Goal: Transaction & Acquisition: Purchase product/service

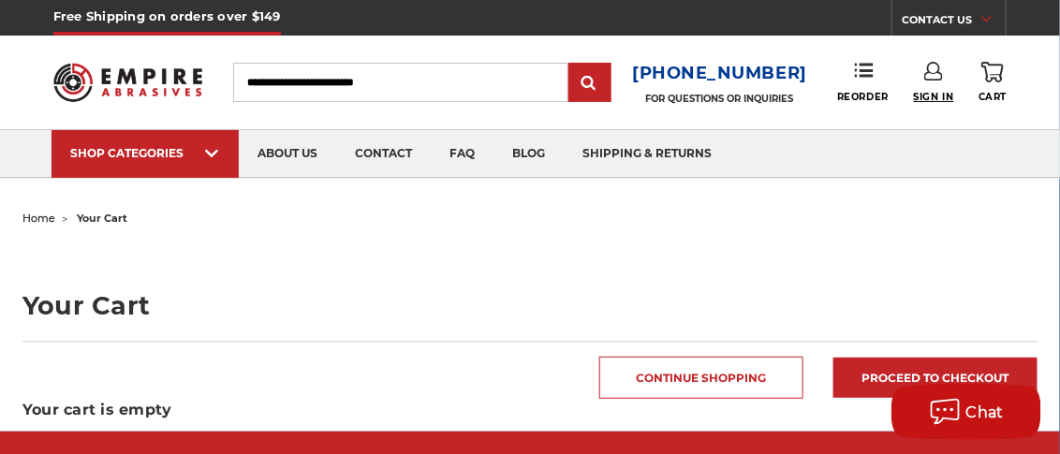
click at [926, 97] on span "Sign In" at bounding box center [934, 97] width 40 height 12
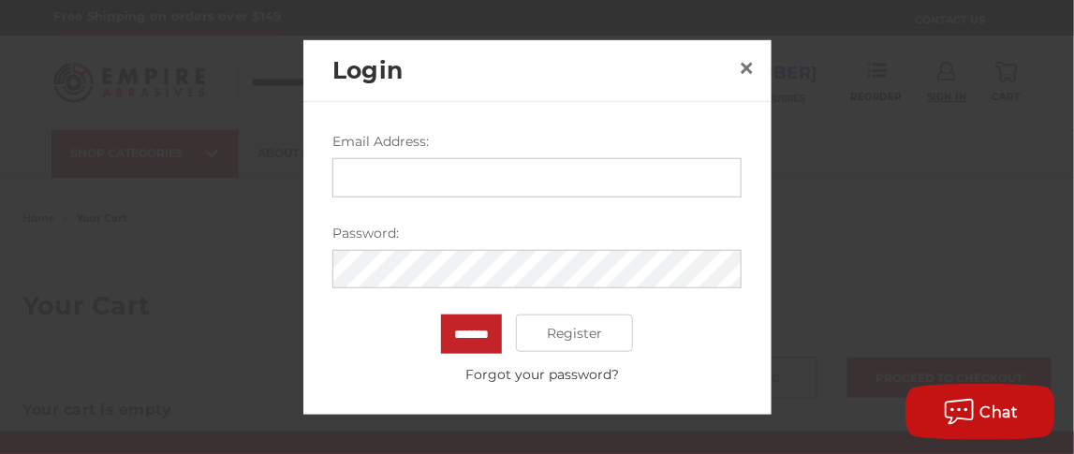
type input "**********"
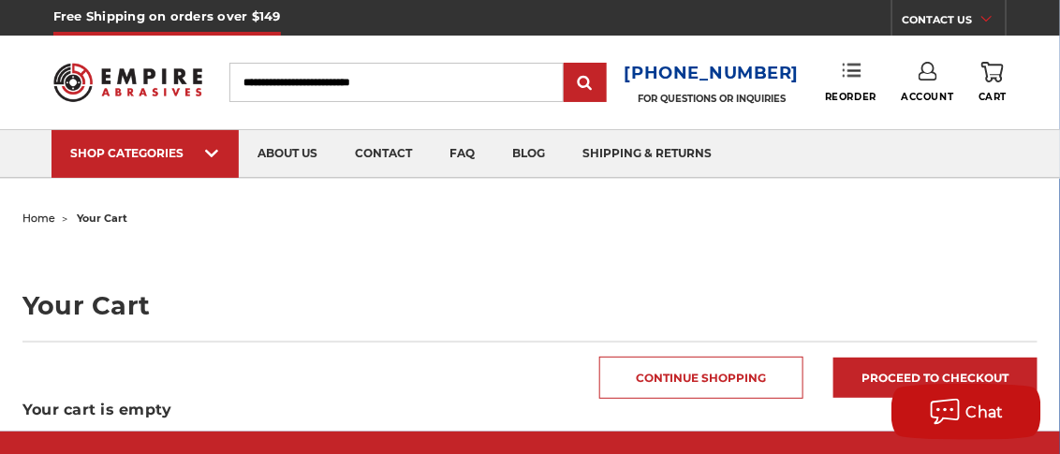
click at [851, 83] on link "Reorder" at bounding box center [851, 82] width 52 height 40
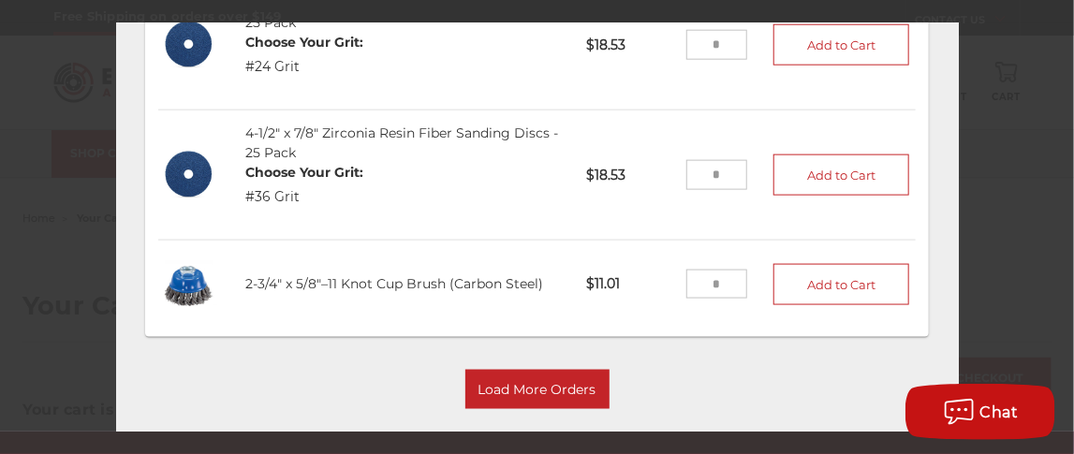
scroll to position [261, 0]
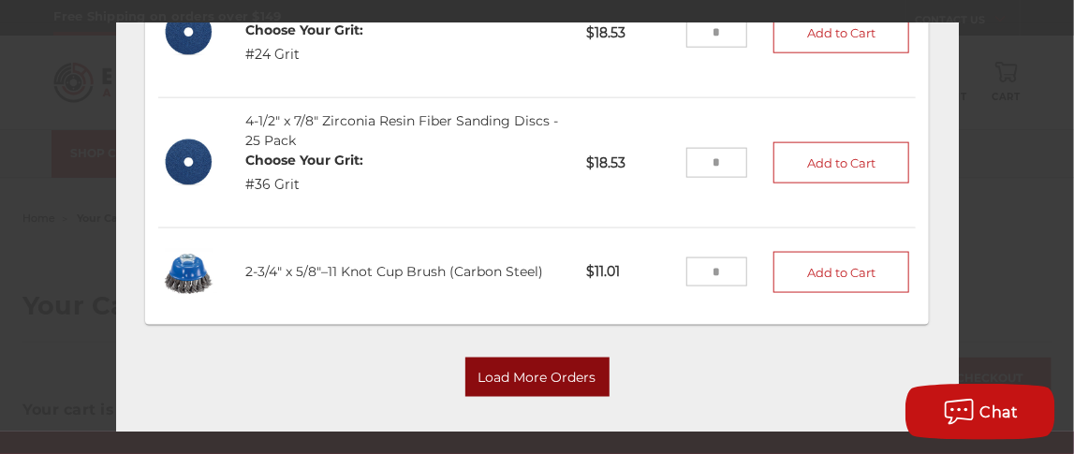
click at [556, 358] on button "Load More Orders" at bounding box center [538, 377] width 144 height 39
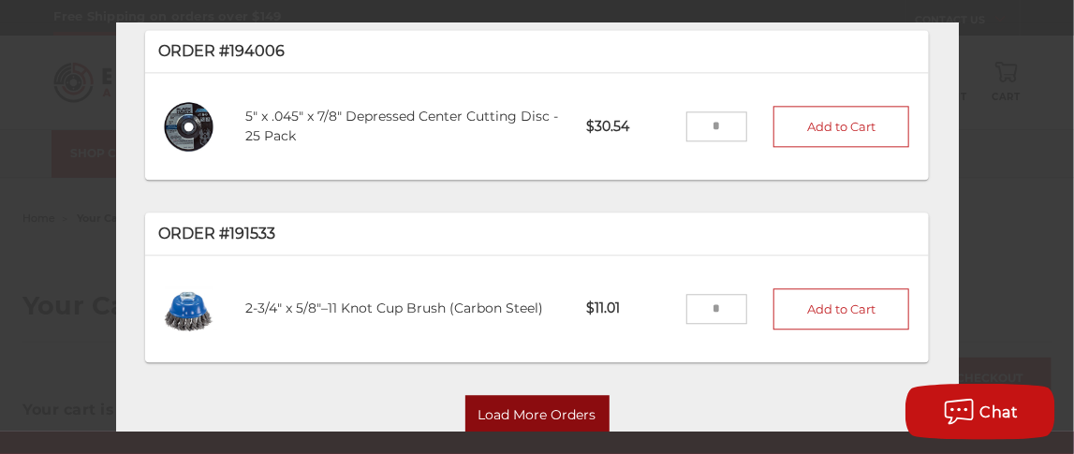
scroll to position [1259, 0]
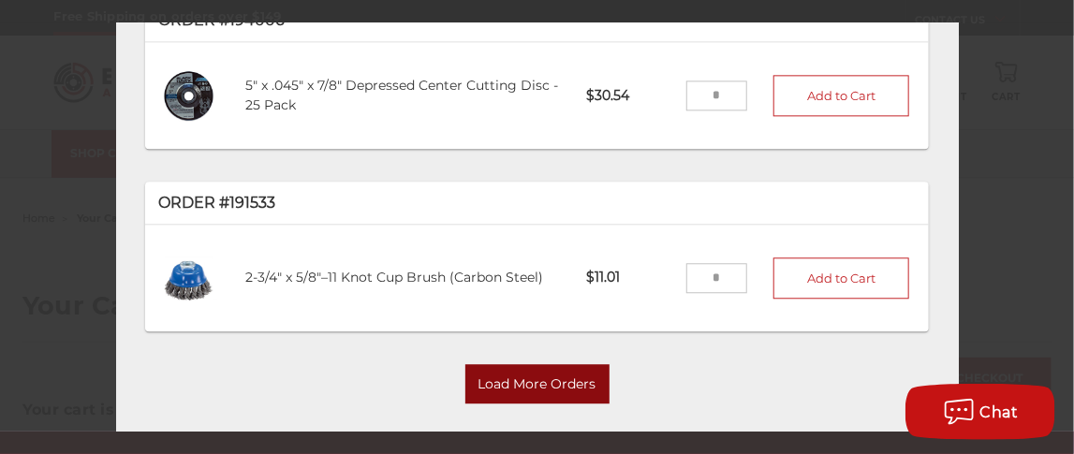
click at [505, 364] on button "Load More Orders" at bounding box center [538, 383] width 144 height 39
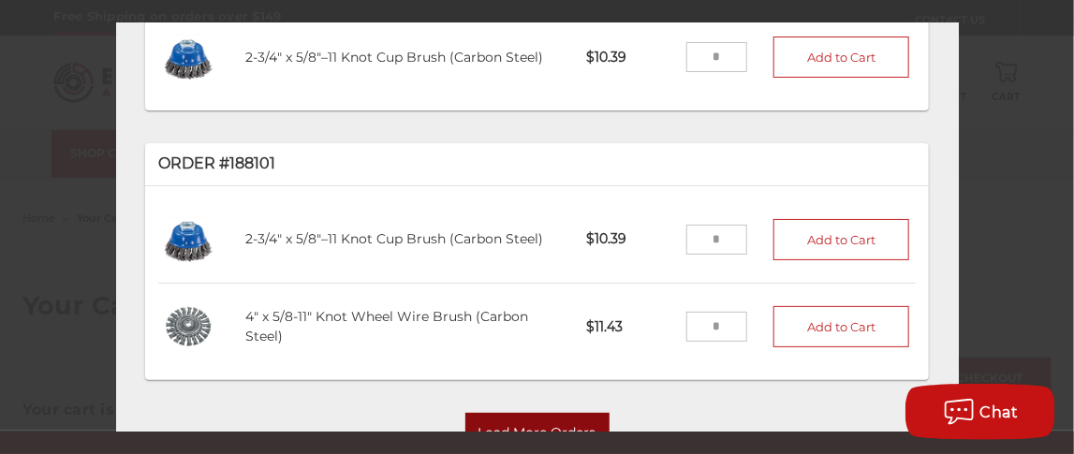
scroll to position [2188, 0]
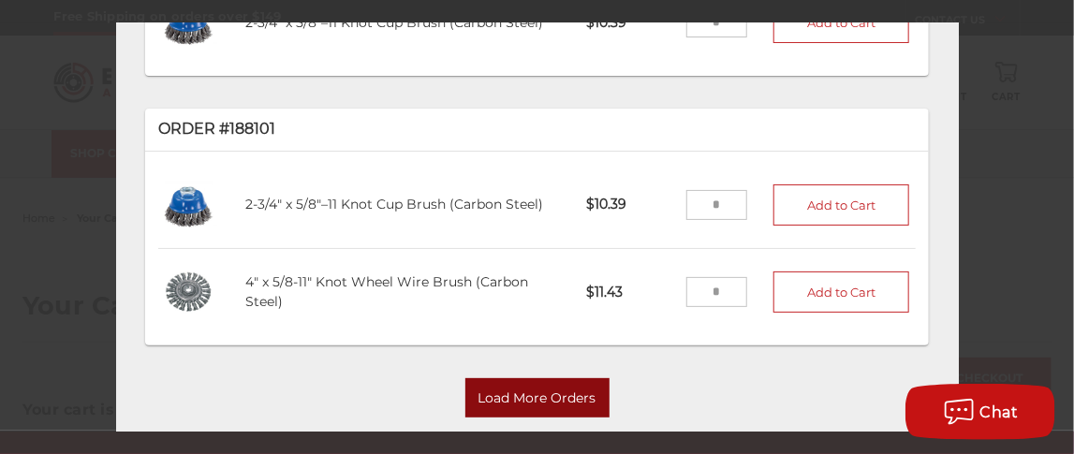
click at [554, 378] on button "Load More Orders" at bounding box center [538, 397] width 144 height 39
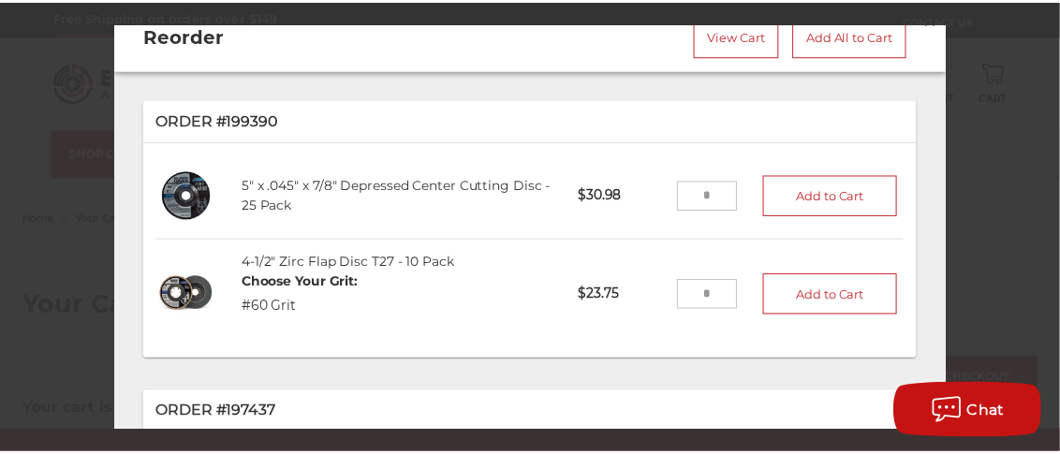
scroll to position [0, 0]
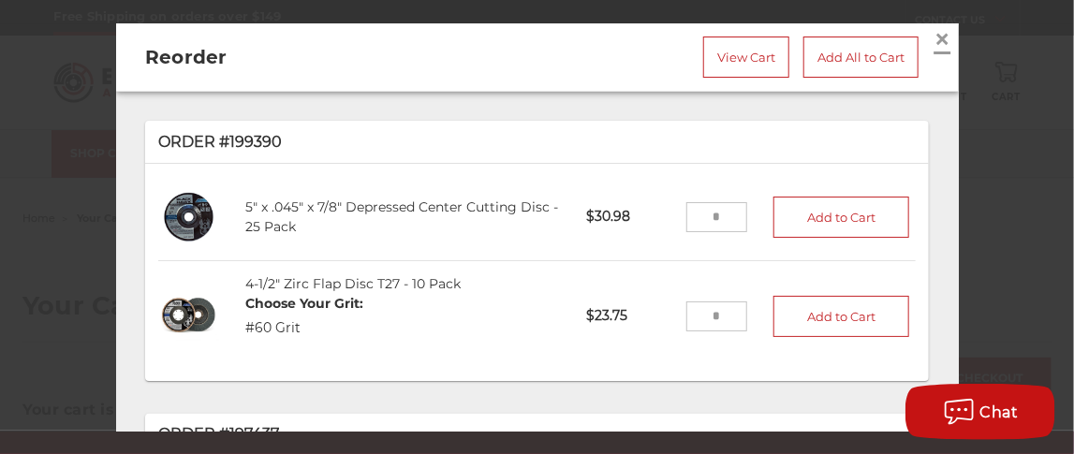
click at [935, 35] on span "×" at bounding box center [943, 38] width 17 height 37
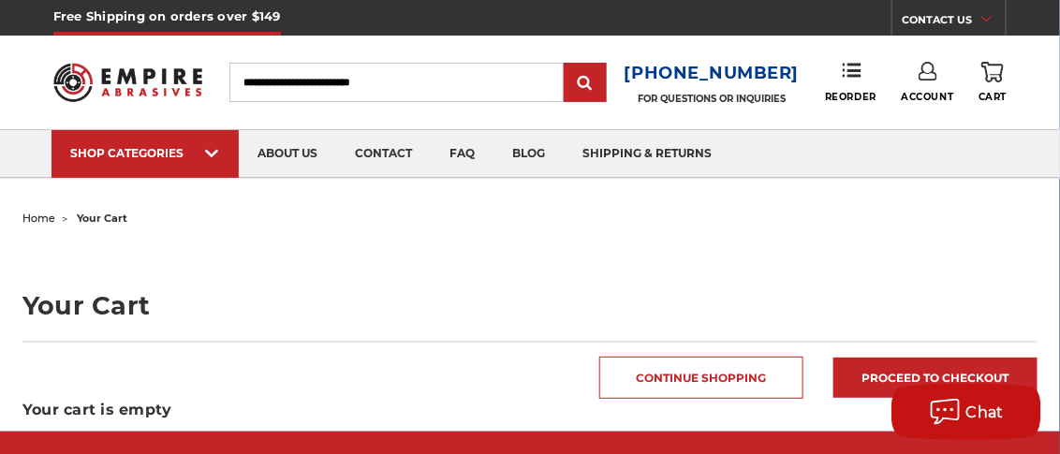
click at [352, 89] on input "Search" at bounding box center [396, 82] width 334 height 39
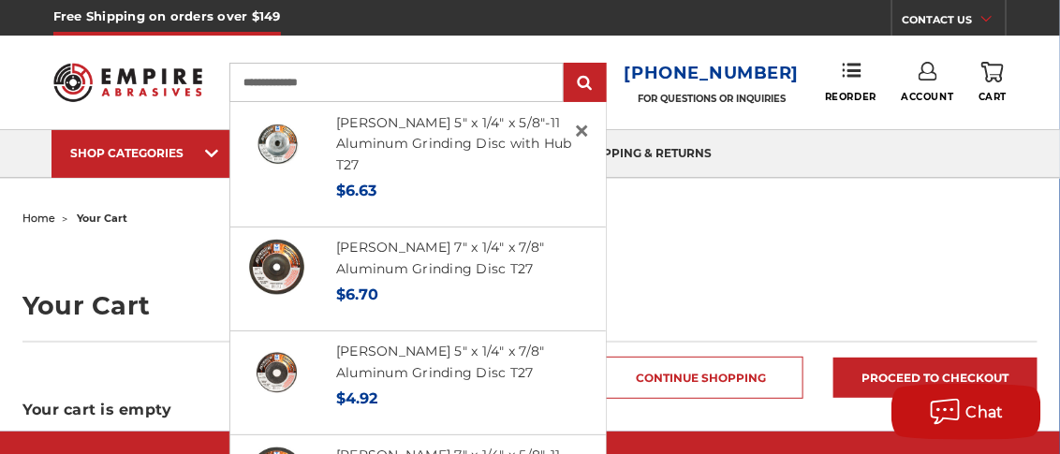
type input "**********"
click at [567, 65] on input "submit" at bounding box center [585, 83] width 37 height 37
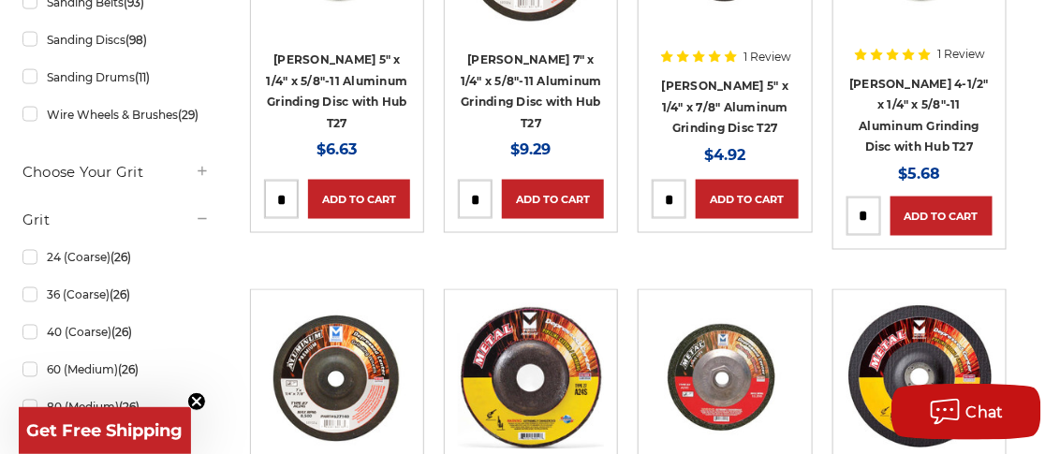
scroll to position [748, 0]
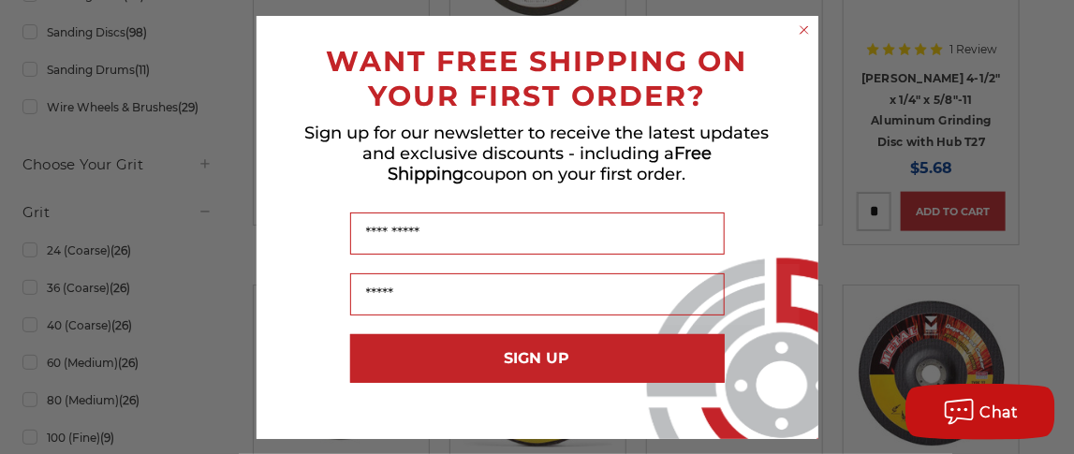
click at [801, 34] on circle "Close dialog" at bounding box center [804, 30] width 18 height 18
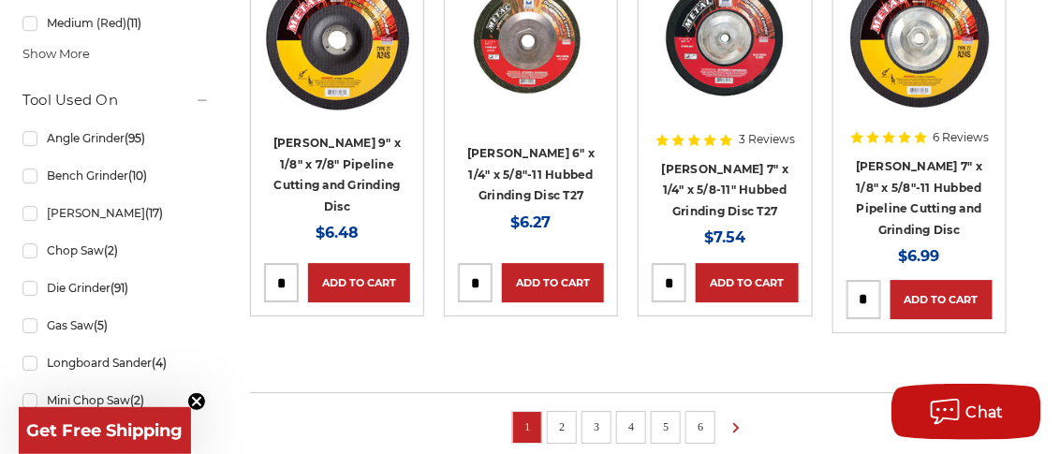
scroll to position [1498, 0]
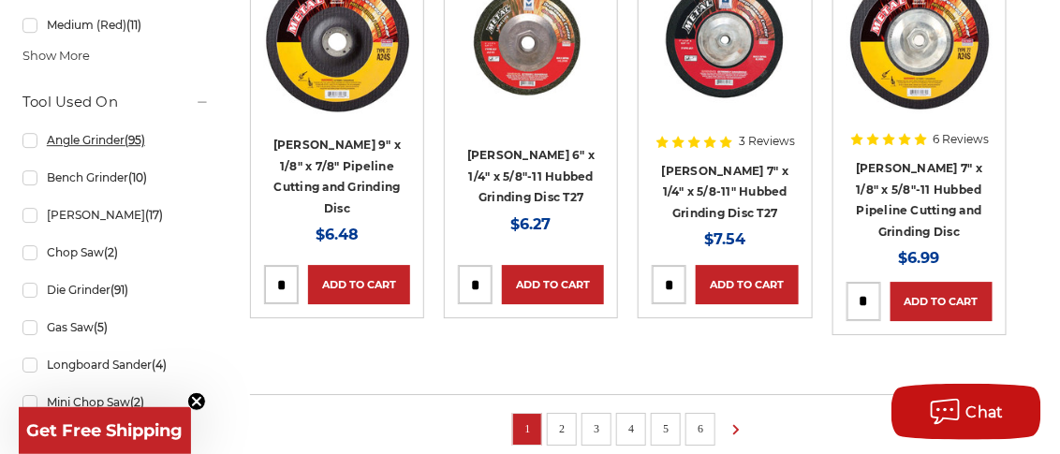
click at [24, 139] on link "Angle Grinder (95)" at bounding box center [115, 140] width 187 height 33
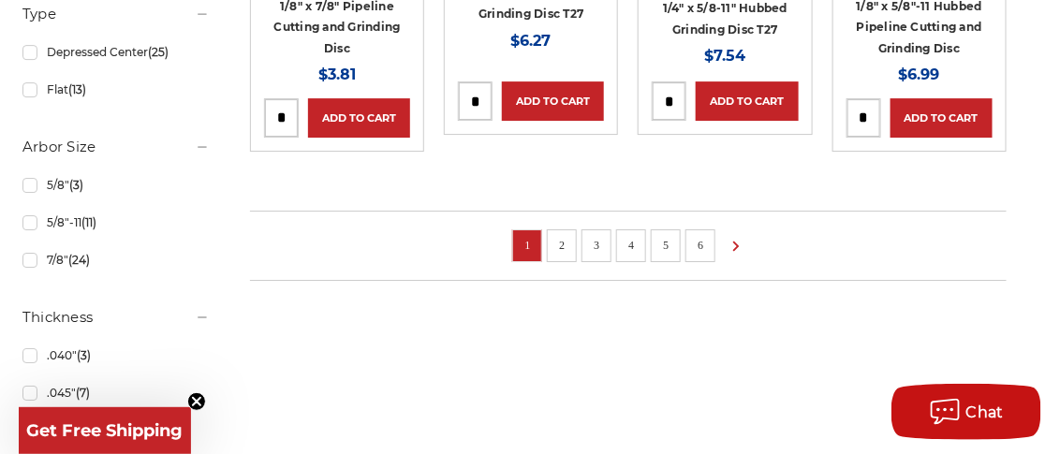
scroll to position [1685, 0]
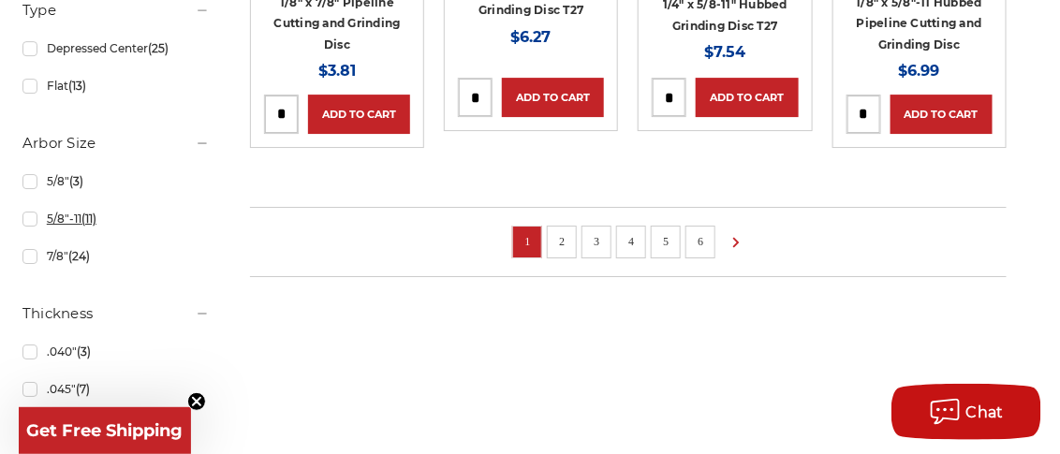
click at [30, 216] on link "5/8"-11 (11)" at bounding box center [115, 218] width 187 height 33
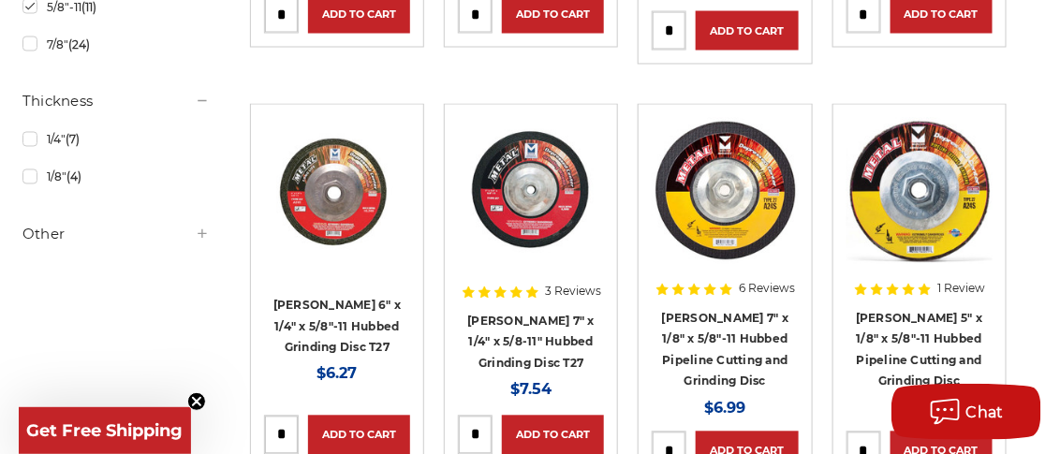
scroll to position [936, 0]
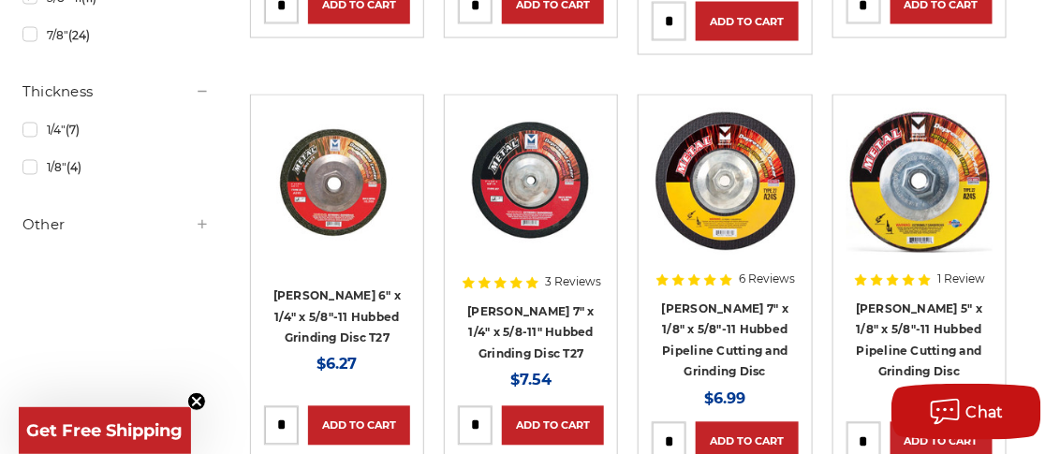
click at [204, 229] on icon at bounding box center [202, 224] width 15 height 15
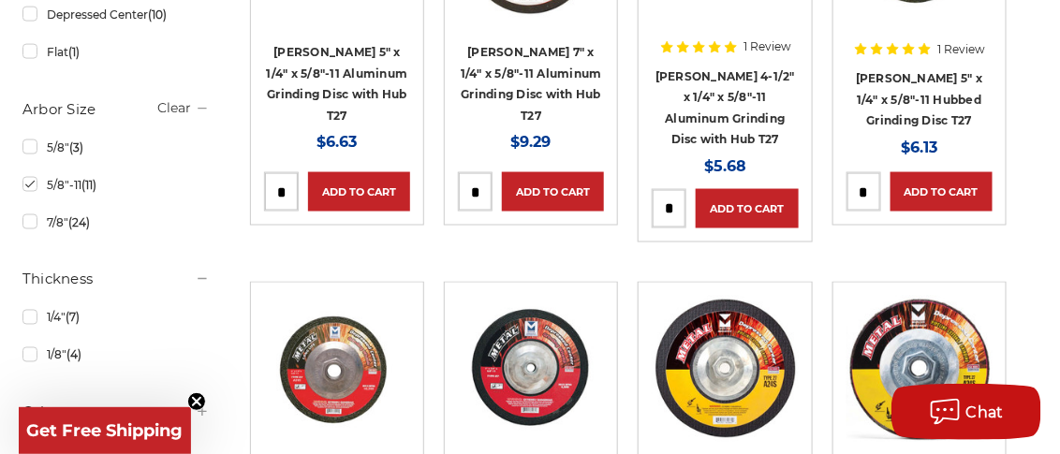
scroll to position [562, 0]
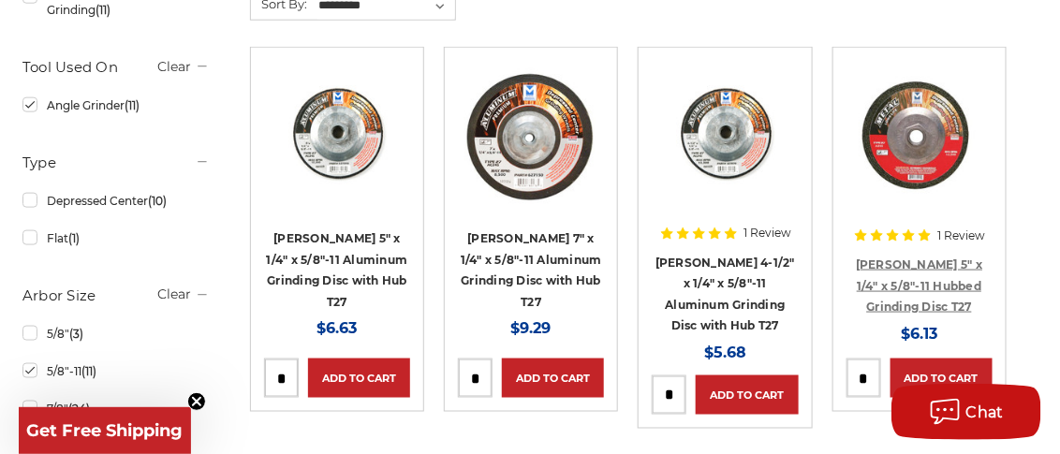
click at [923, 259] on link "Mercer 5" x 1/4" x 5/8"-11 Hubbed Grinding Disc T27" at bounding box center [919, 286] width 127 height 56
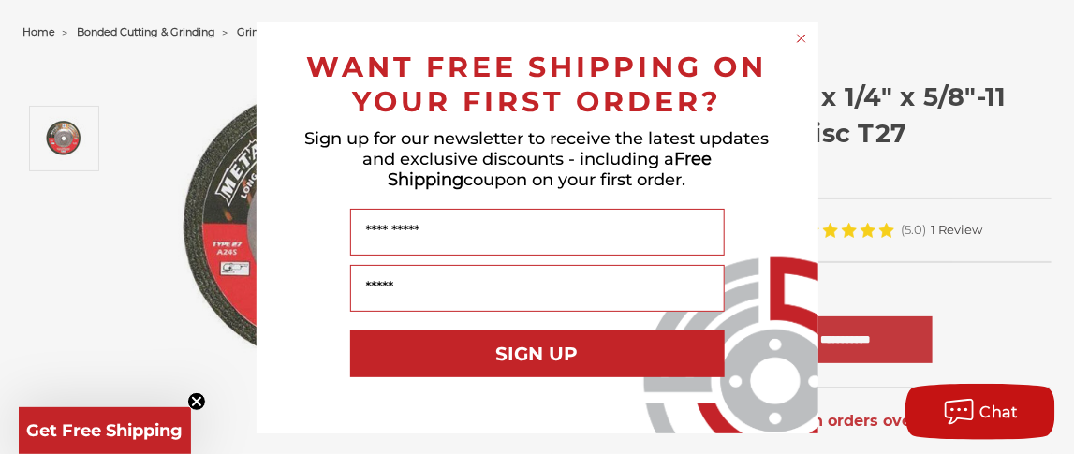
click at [803, 38] on circle "Close dialog" at bounding box center [801, 38] width 18 height 18
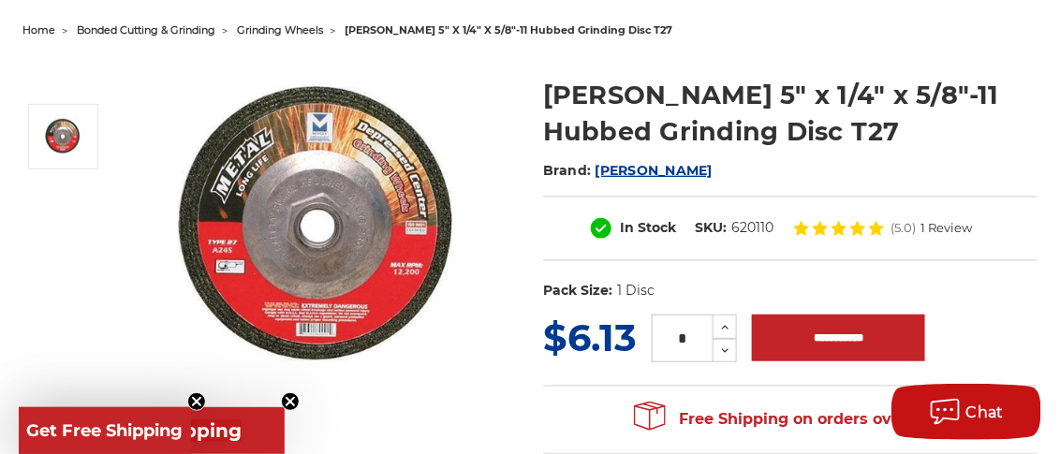
scroll to position [186, 0]
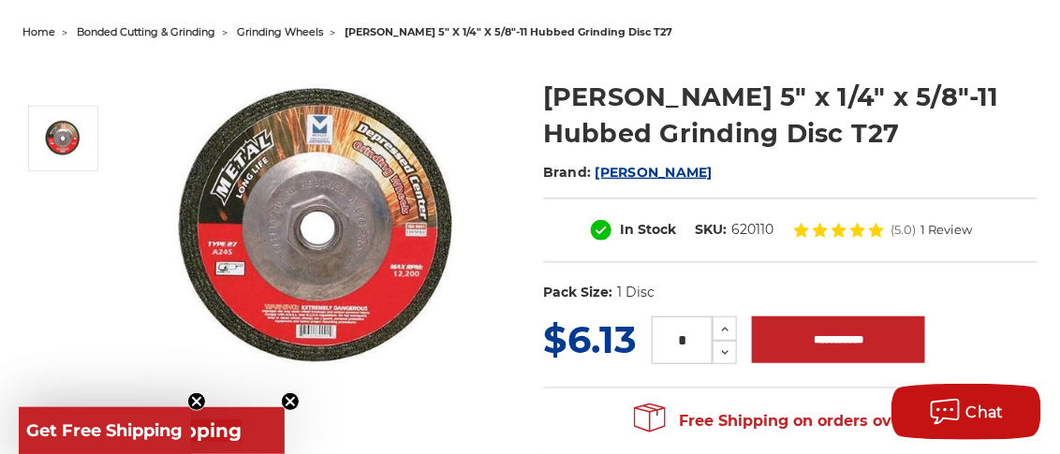
drag, startPoint x: 693, startPoint y: 337, endPoint x: 675, endPoint y: 334, distance: 18.0
click at [675, 334] on input "*" at bounding box center [682, 341] width 61 height 48
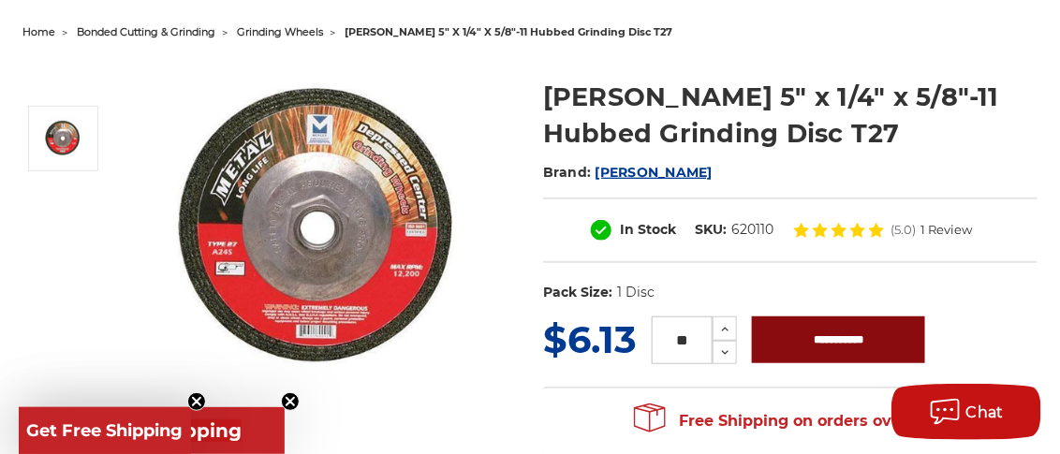
type input "**"
click at [822, 345] on input "**********" at bounding box center [838, 340] width 173 height 47
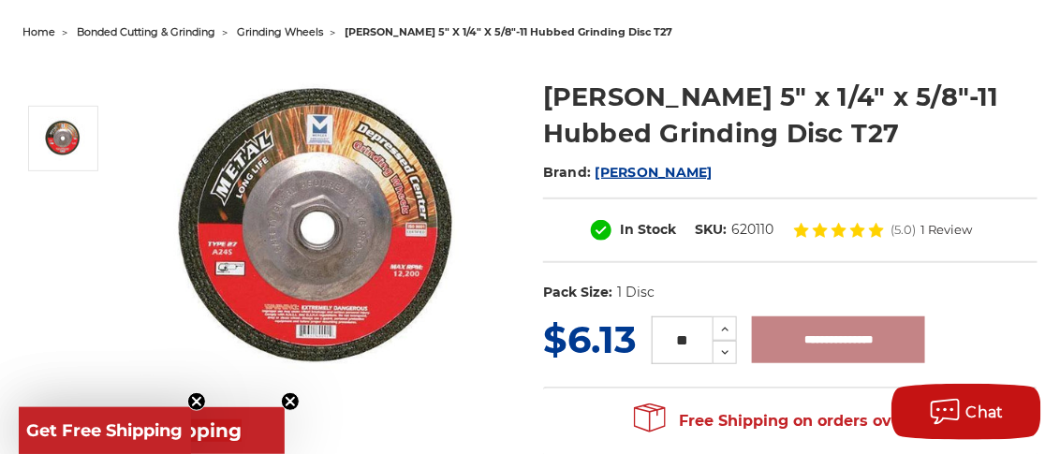
type input "**********"
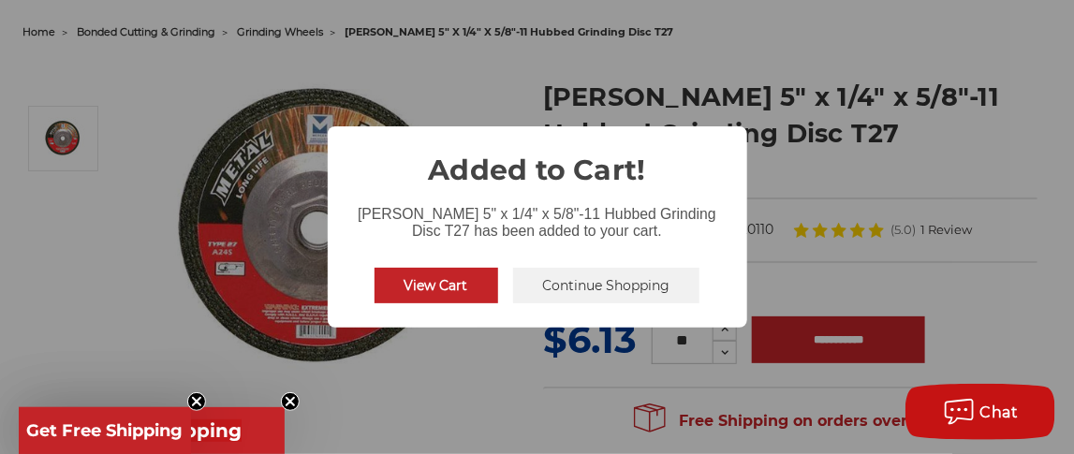
click at [404, 283] on button "View Cart" at bounding box center [437, 286] width 124 height 36
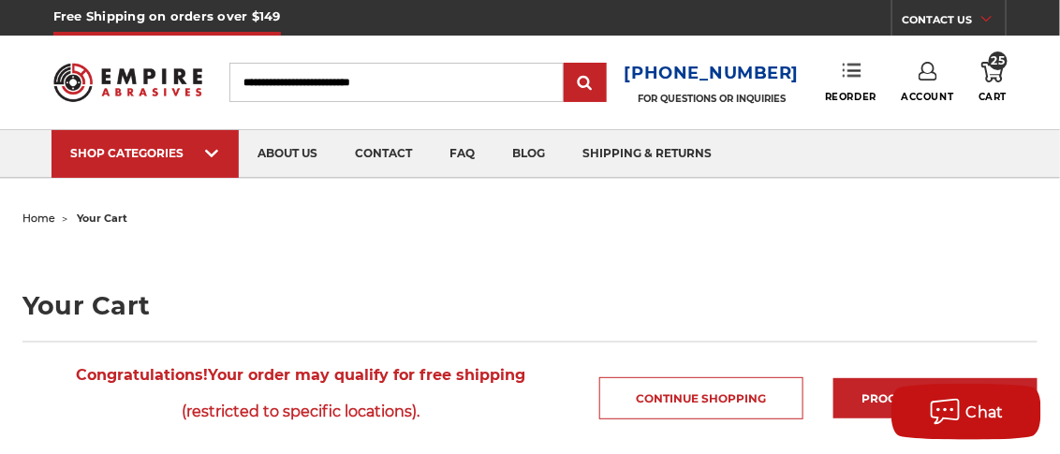
click at [851, 83] on link "Reorder" at bounding box center [851, 82] width 52 height 40
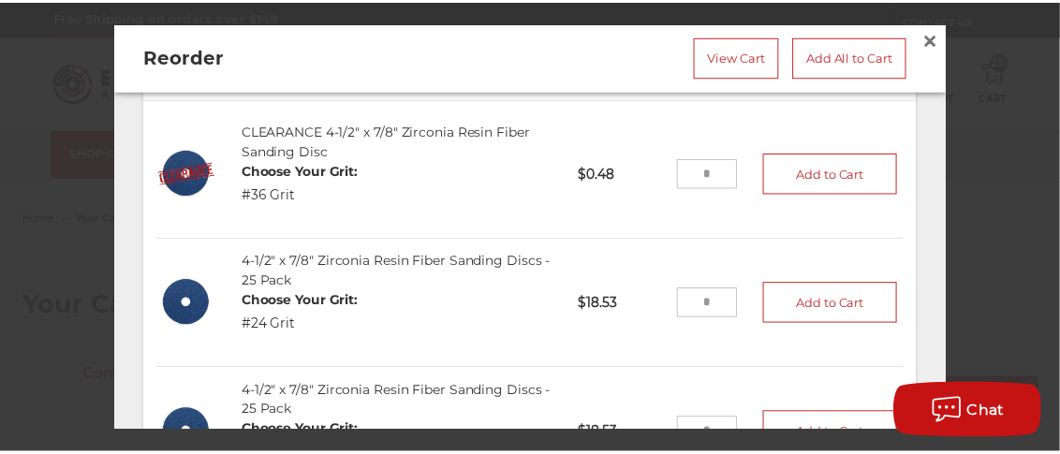
scroll to position [584, 0]
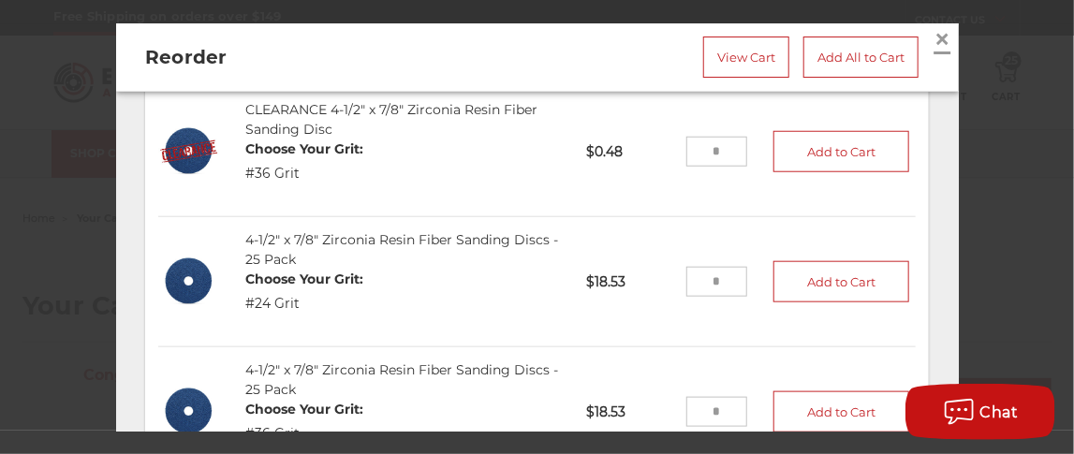
click at [935, 36] on span "×" at bounding box center [943, 38] width 17 height 37
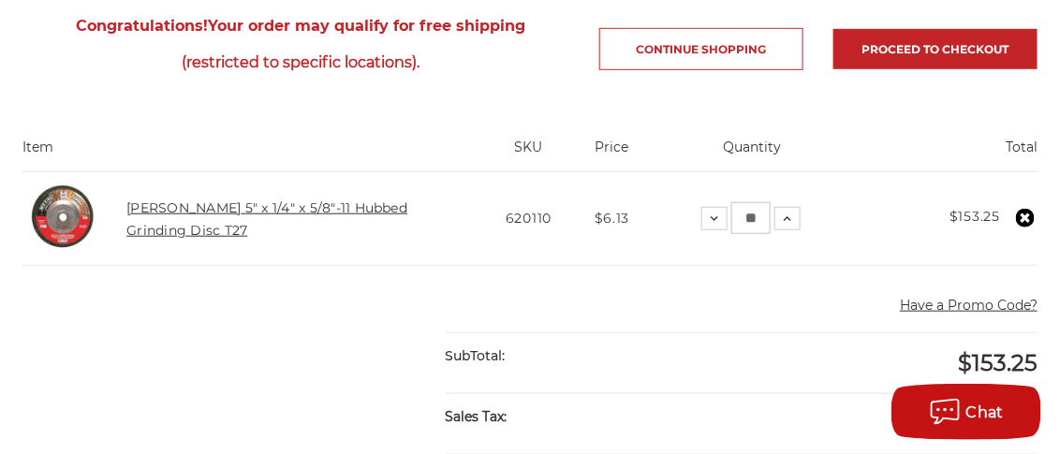
scroll to position [374, 0]
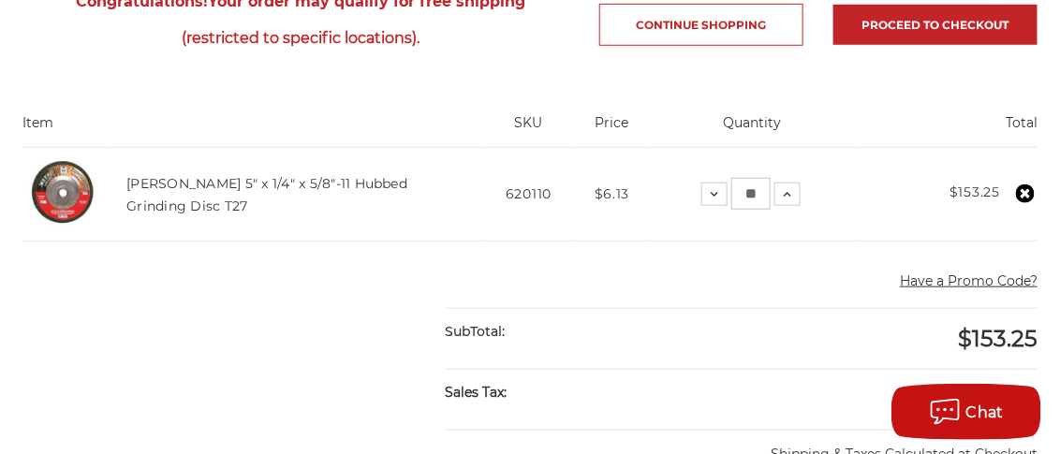
click at [1027, 190] on icon at bounding box center [1025, 194] width 19 height 19
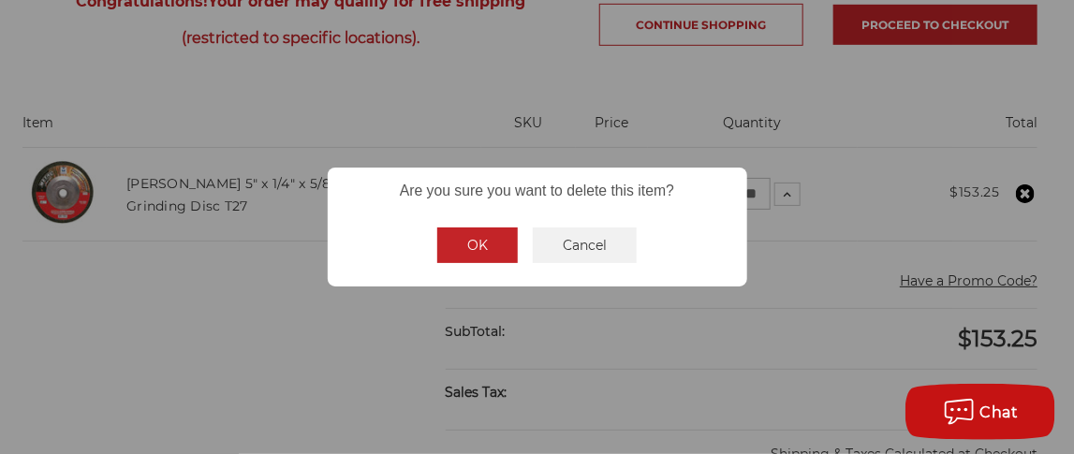
click at [474, 248] on button "OK" at bounding box center [477, 246] width 81 height 36
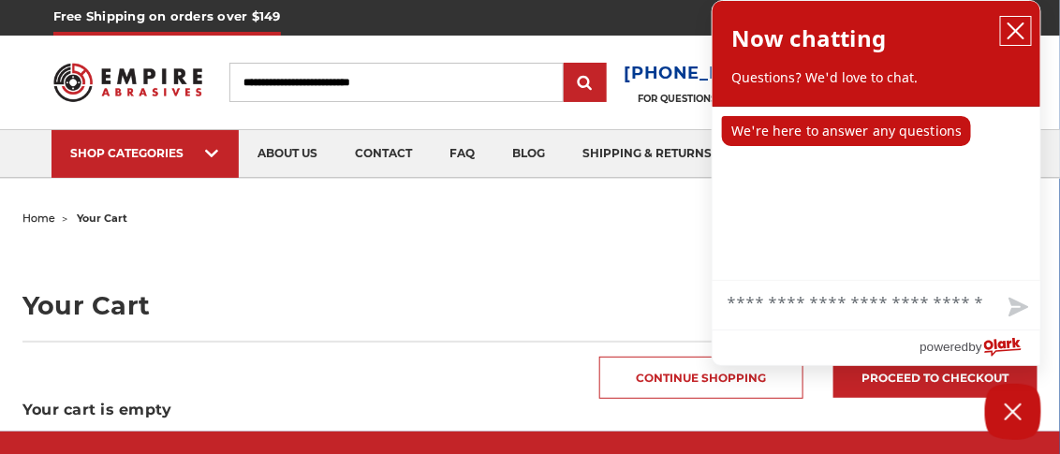
click at [1020, 26] on icon "close chatbox" at bounding box center [1016, 30] width 15 height 15
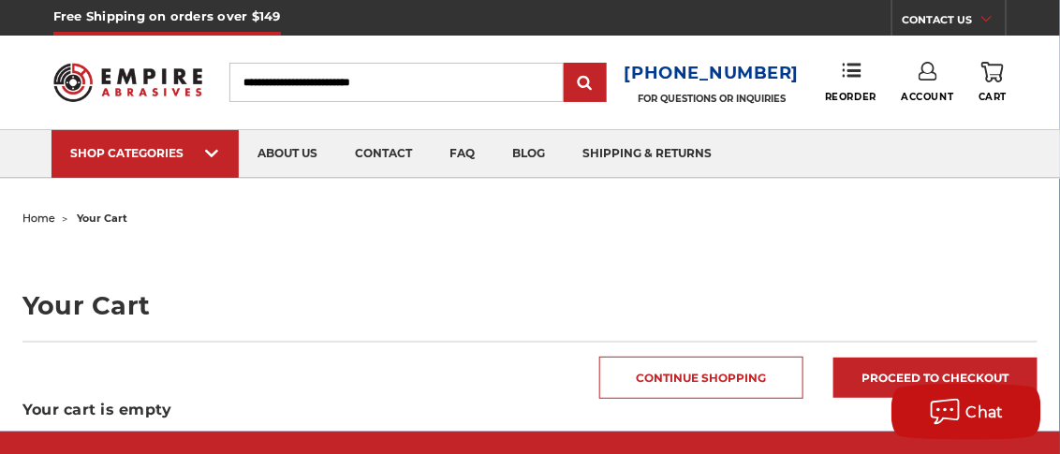
click at [37, 216] on span "home" at bounding box center [38, 218] width 33 height 13
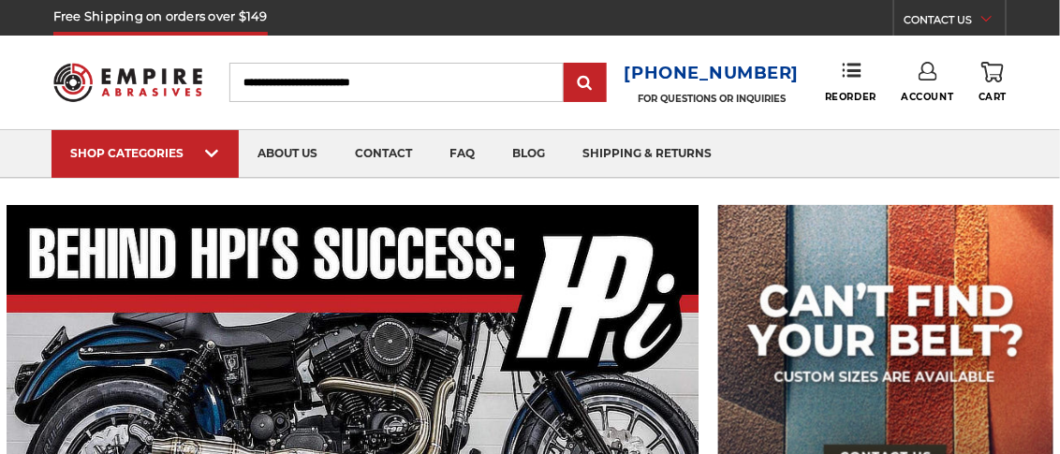
click at [354, 79] on input "Search" at bounding box center [396, 82] width 334 height 39
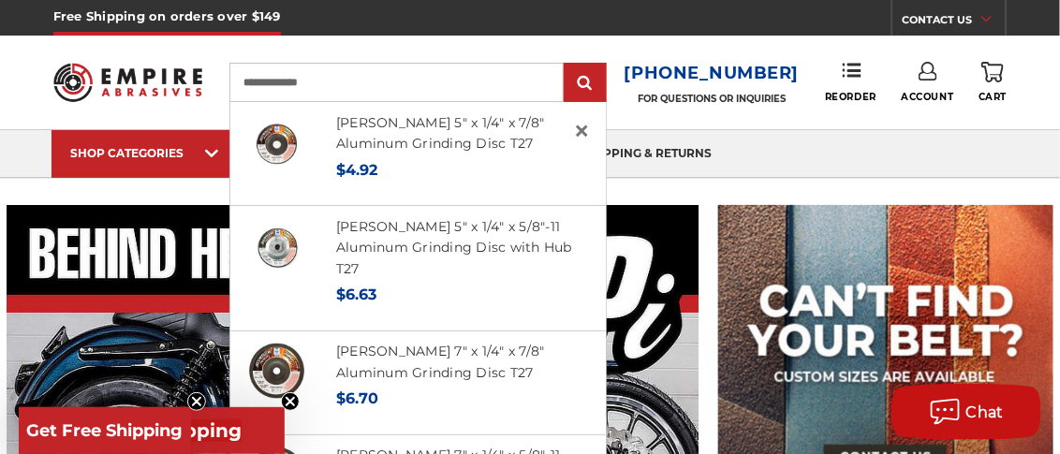
type input "**********"
click at [567, 65] on input "submit" at bounding box center [585, 83] width 37 height 37
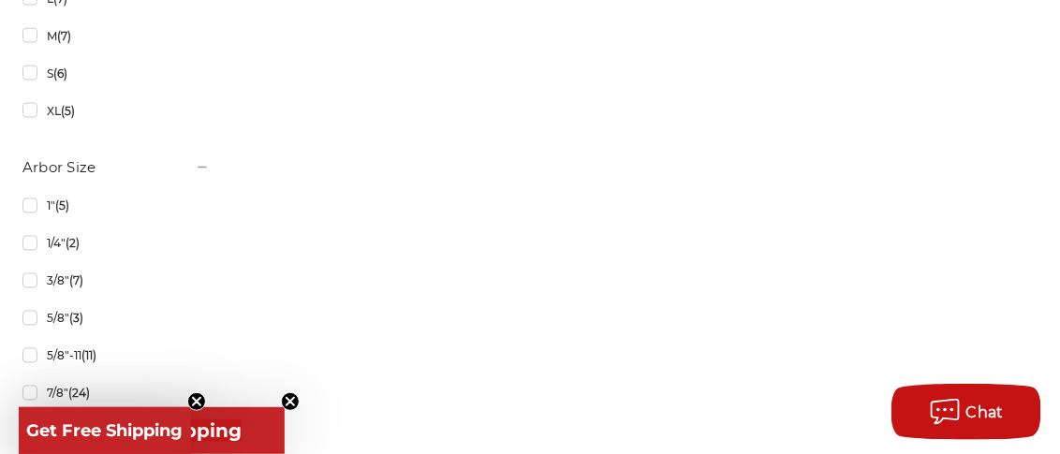
scroll to position [2996, 0]
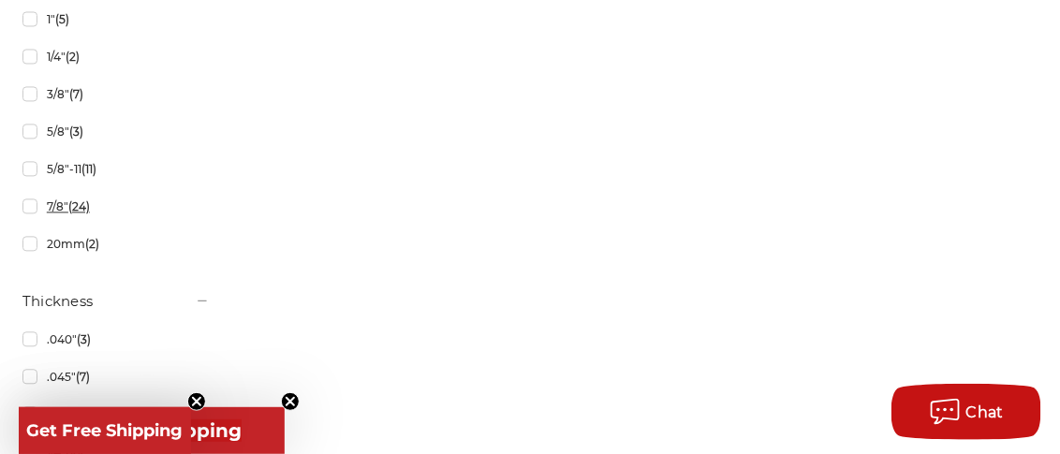
click at [36, 207] on link "7/8" (24)" at bounding box center [115, 206] width 187 height 33
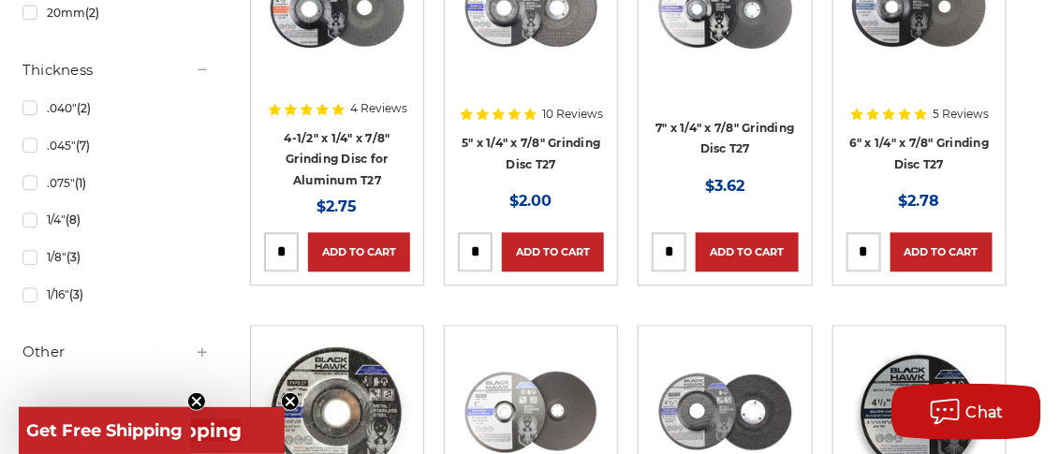
scroll to position [1124, 0]
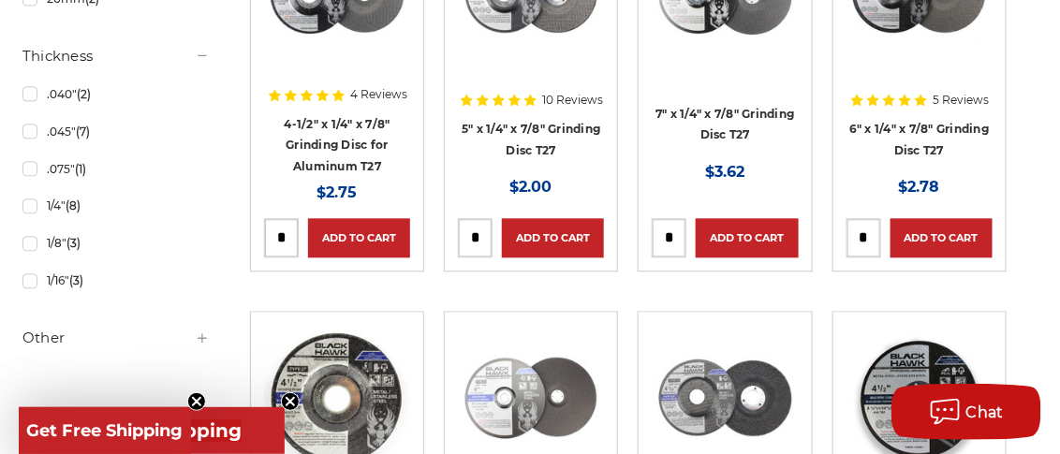
click at [480, 221] on input "tel" at bounding box center [475, 237] width 33 height 37
type input "**"
click at [522, 218] on link "Add to Cart" at bounding box center [553, 237] width 102 height 39
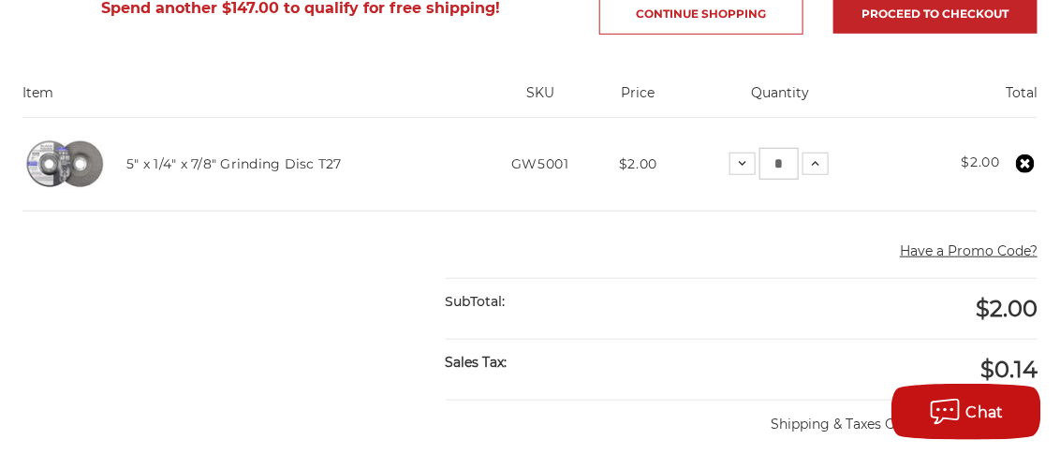
scroll to position [374, 0]
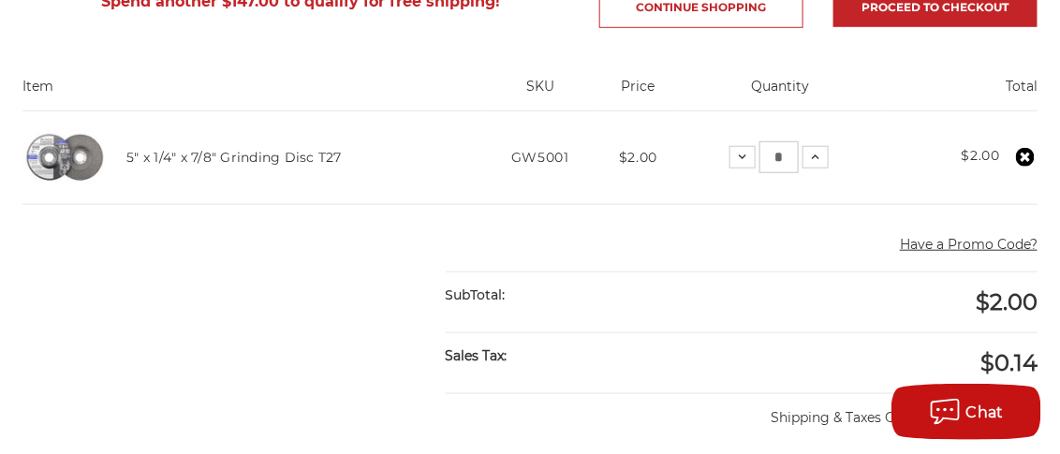
click at [772, 152] on input "*" at bounding box center [779, 157] width 39 height 32
type input "**"
click at [855, 149] on td "Quantity: Decrease Quantity: ** Increase Quantity:" at bounding box center [781, 158] width 206 height 94
